Goal: Book appointment/travel/reservation

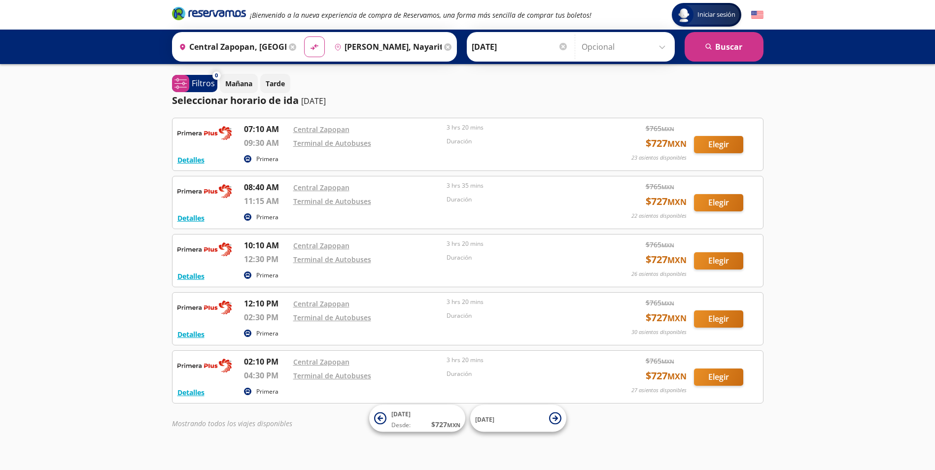
click at [562, 47] on div at bounding box center [563, 46] width 7 height 7
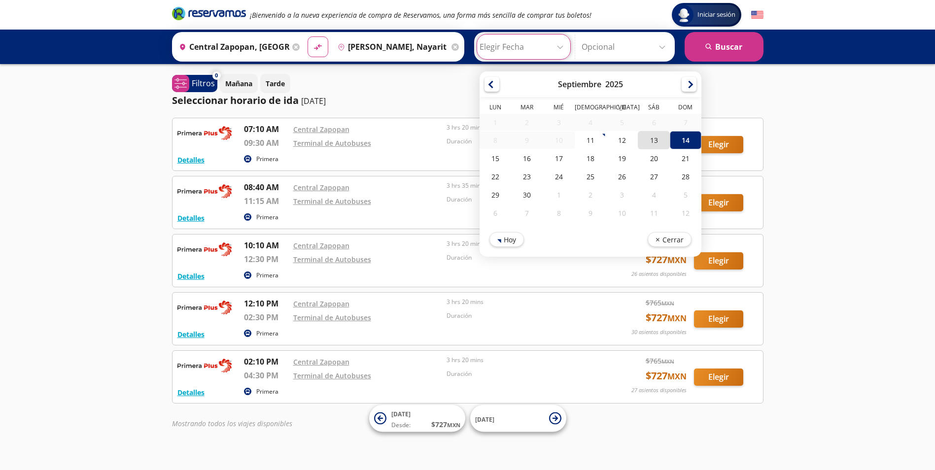
click at [657, 145] on div "13" at bounding box center [654, 140] width 32 height 18
type input "[DATE]"
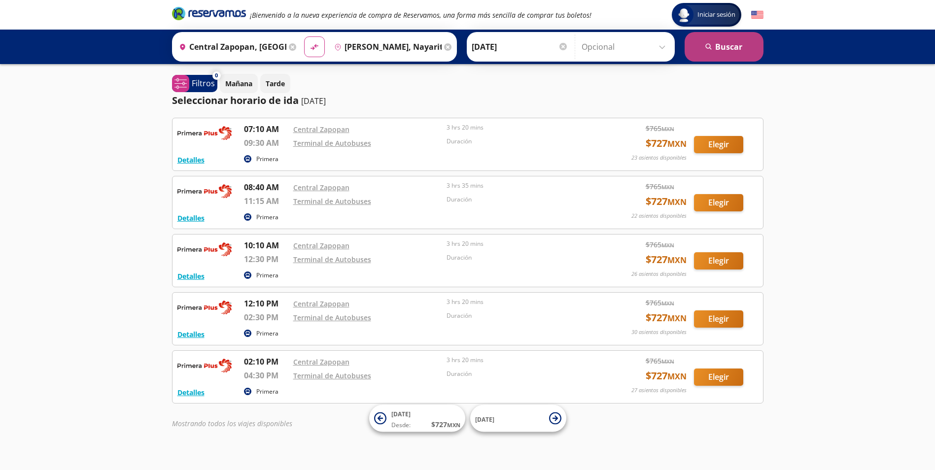
click at [723, 40] on button "search [GEOGRAPHIC_DATA]" at bounding box center [724, 47] width 79 height 30
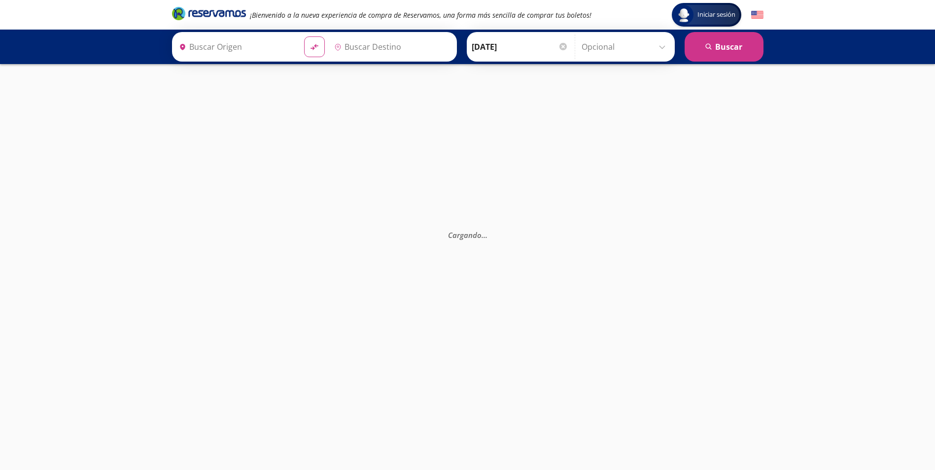
type input "Central Zapopan, [GEOGRAPHIC_DATA]"
type input "[PERSON_NAME], Nayarit"
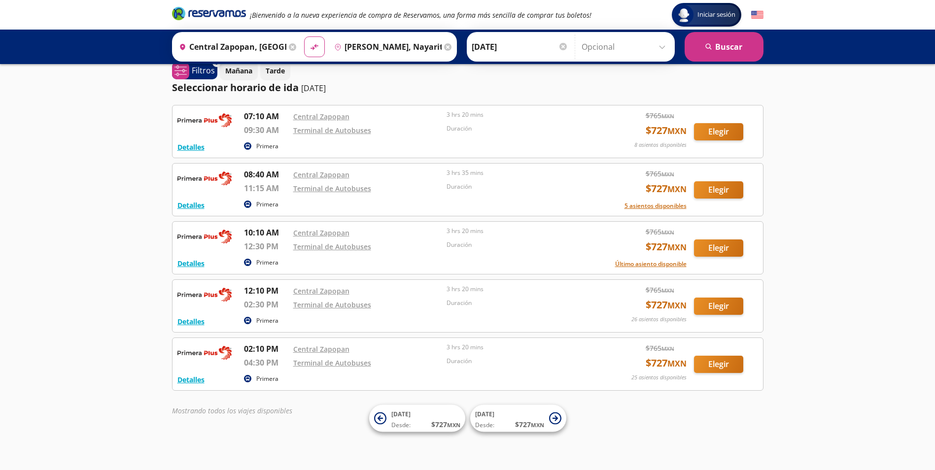
scroll to position [13, 0]
click at [264, 73] on button "Tarde" at bounding box center [275, 70] width 30 height 19
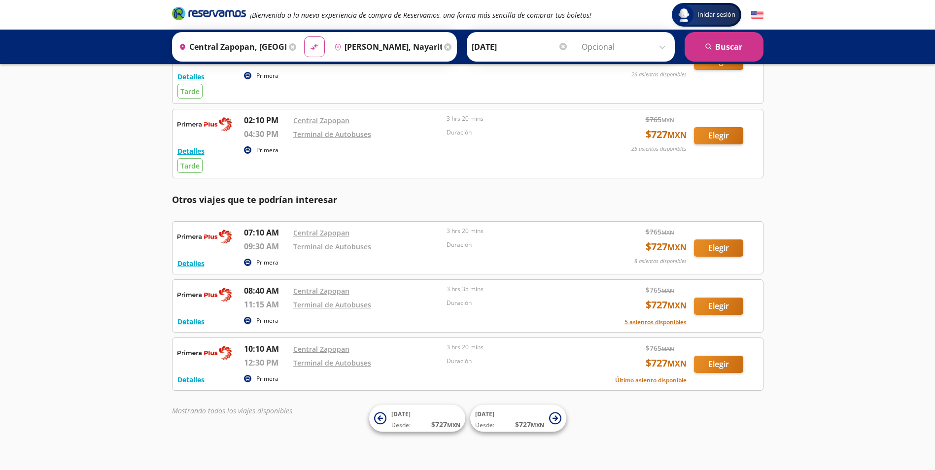
scroll to position [0, 0]
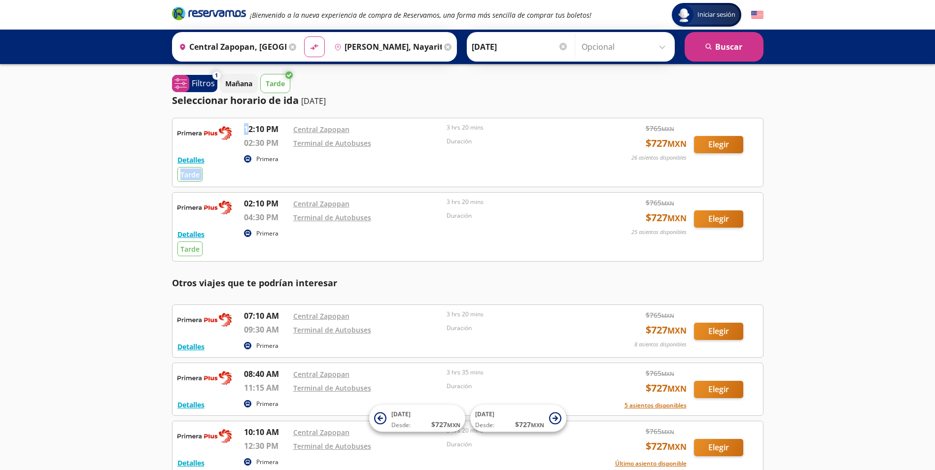
drag, startPoint x: 281, startPoint y: 140, endPoint x: 300, endPoint y: 153, distance: 23.4
click at [300, 153] on div "Detalles Primera Tarde 12:10 PM Central Zapopan 02:30 PM Terminal de Autobuses …" at bounding box center [467, 152] width 581 height 59
click at [301, 153] on div "Detalles Primera Tarde 12:10 PM Central Zapopan 02:30 PM Terminal de Autobuses …" at bounding box center [467, 152] width 581 height 59
drag, startPoint x: 241, startPoint y: 208, endPoint x: 282, endPoint y: 212, distance: 41.6
click at [282, 212] on div "Detalles Primera Tarde 02:10 PM Central Zapopan 04:30 PM Terminal de Autobuses …" at bounding box center [467, 227] width 581 height 59
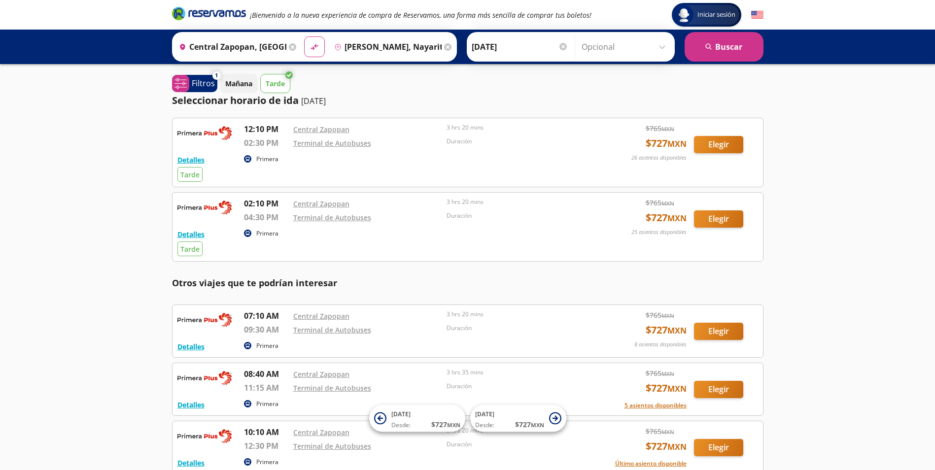
drag, startPoint x: 282, startPoint y: 212, endPoint x: 321, endPoint y: 238, distance: 46.4
click at [321, 238] on div "Primera" at bounding box center [419, 234] width 351 height 12
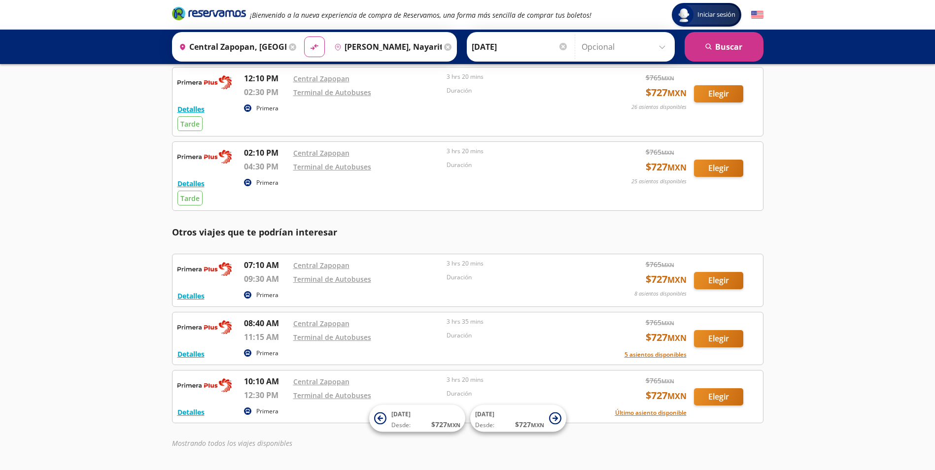
scroll to position [34, 0]
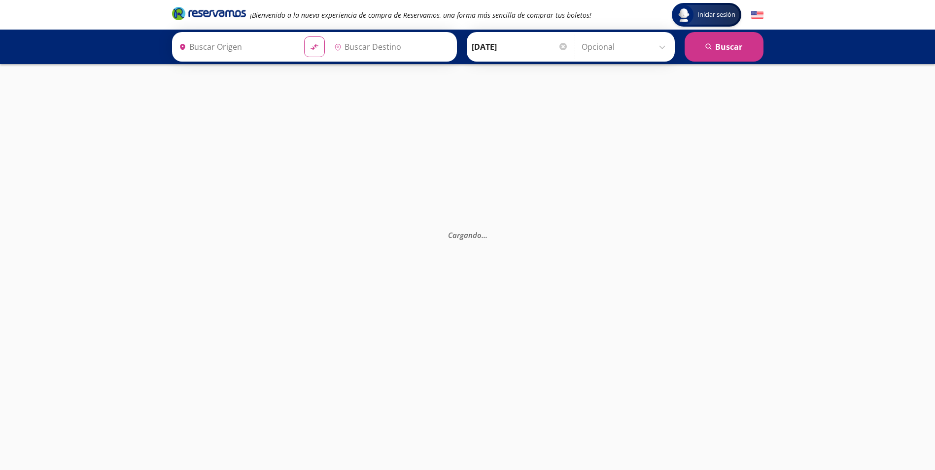
type input "Central Zapopan, [GEOGRAPHIC_DATA]"
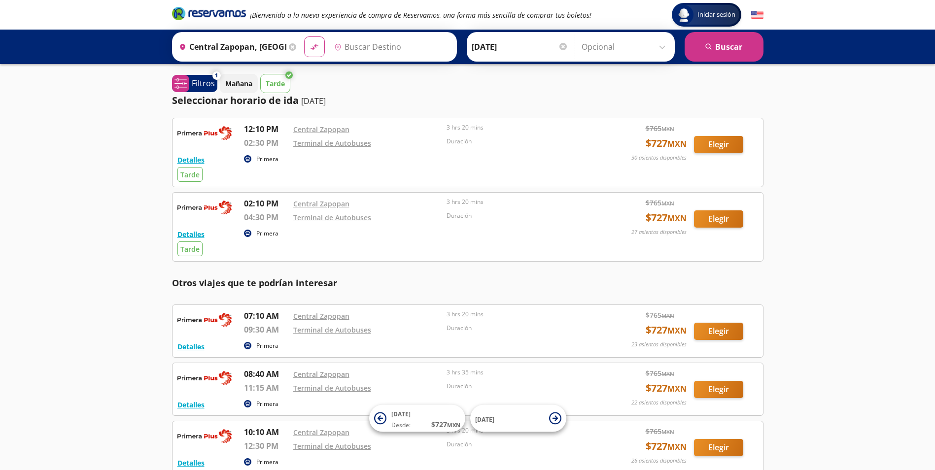
type input "[PERSON_NAME], Nayarit"
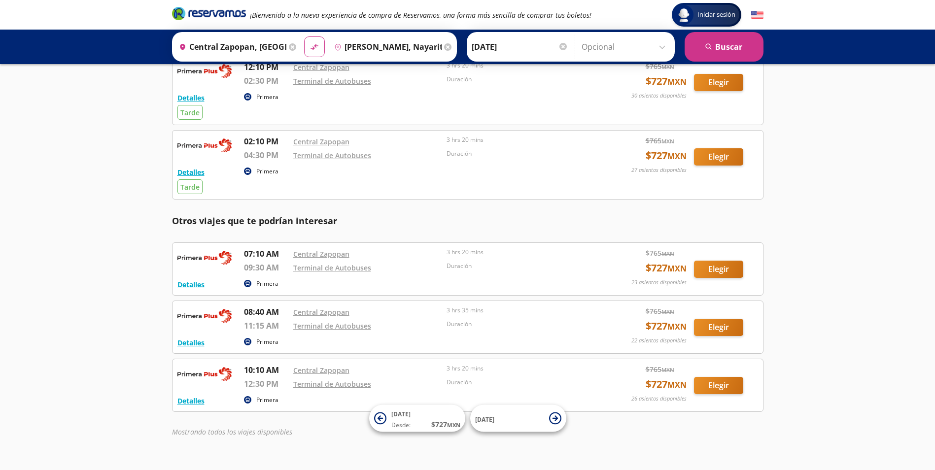
scroll to position [83, 0]
